Goal: Task Accomplishment & Management: Use online tool/utility

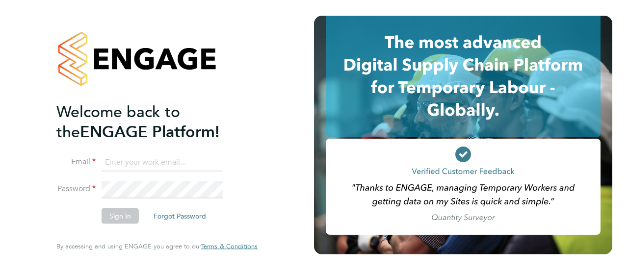
type input "kirsty.johnson@wates.co.uk"
click at [134, 210] on button "Sign In" at bounding box center [120, 217] width 37 height 16
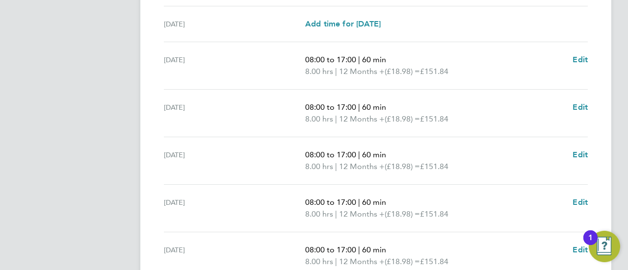
scroll to position [445, 0]
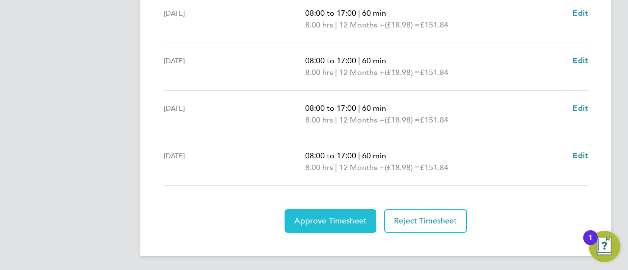
click at [315, 219] on span "Approve Timesheet" at bounding box center [330, 221] width 72 height 10
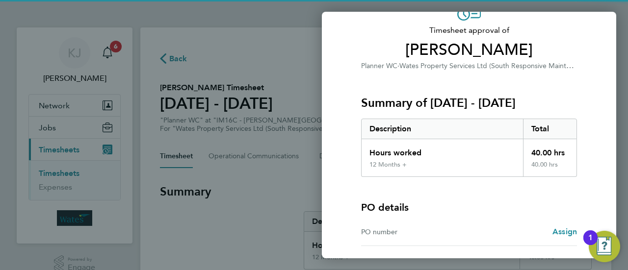
scroll to position [131, 0]
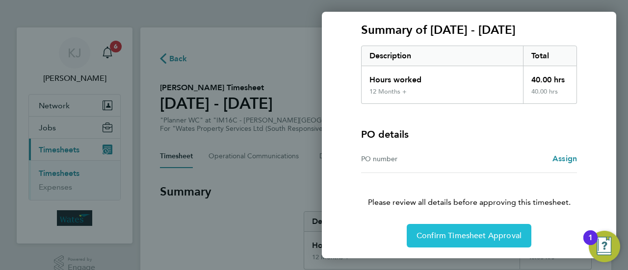
click at [472, 229] on button "Confirm Timesheet Approval" at bounding box center [469, 236] width 125 height 24
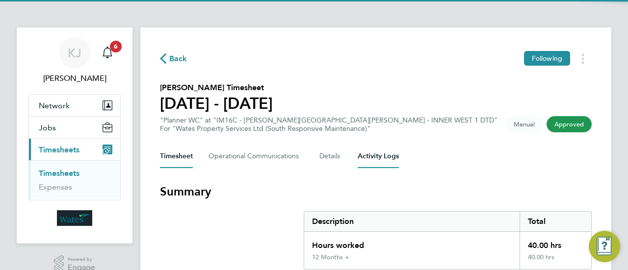
click at [384, 156] on Logs-tab "Activity Logs" at bounding box center [378, 157] width 41 height 24
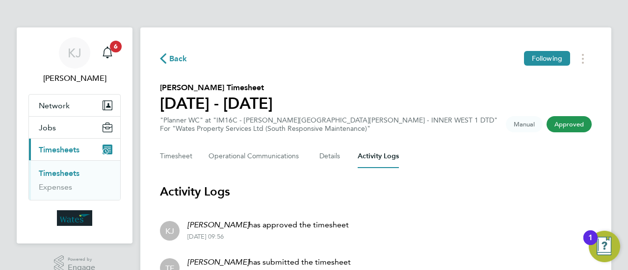
click at [179, 59] on span "Back" at bounding box center [178, 59] width 18 height 12
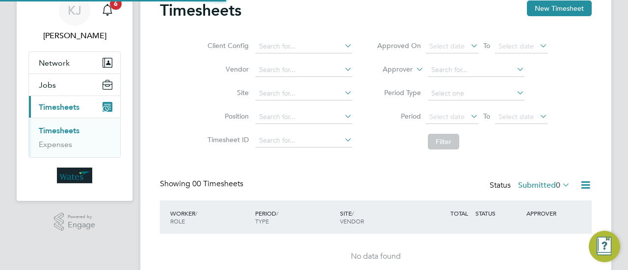
scroll to position [87, 0]
